Goal: Navigation & Orientation: Find specific page/section

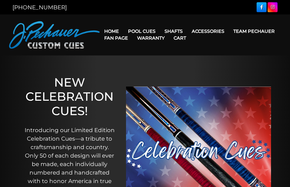
click at [229, 33] on link "Team Pechauer" at bounding box center [254, 31] width 50 height 14
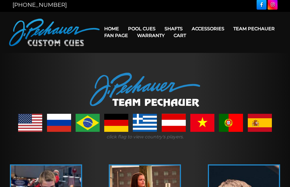
scroll to position [4, 0]
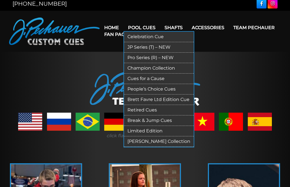
click at [132, 57] on link "Pro Series (R) – NEW" at bounding box center [159, 58] width 70 height 10
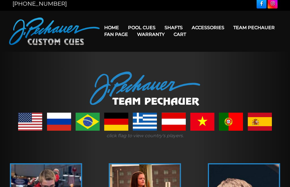
click at [132, 29] on link "Fan Page" at bounding box center [116, 34] width 33 height 14
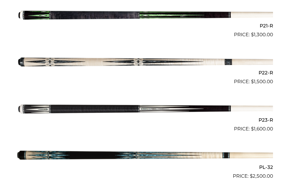
scroll to position [1121, 0]
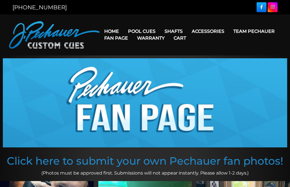
click at [132, 32] on link "Fan Page" at bounding box center [116, 38] width 33 height 14
click at [109, 29] on link "Home" at bounding box center [112, 31] width 24 height 14
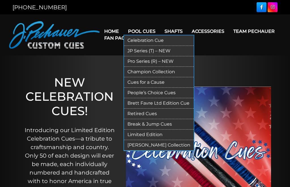
click at [136, 72] on link "Champion Collection" at bounding box center [159, 72] width 70 height 10
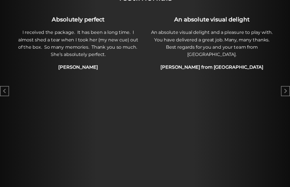
scroll to position [347, 0]
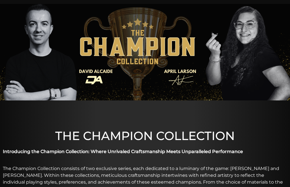
scroll to position [51, 0]
